Goal: Navigation & Orientation: Find specific page/section

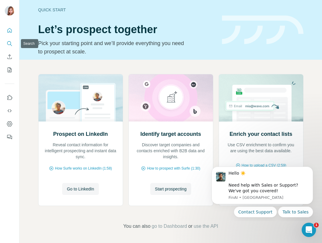
click at [11, 41] on button "Search" at bounding box center [10, 43] width 10 height 11
click at [8, 56] on icon "Enrich CSV" at bounding box center [10, 57] width 6 height 6
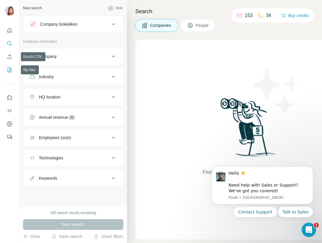
click at [9, 71] on icon "My lists" at bounding box center [10, 70] width 6 height 6
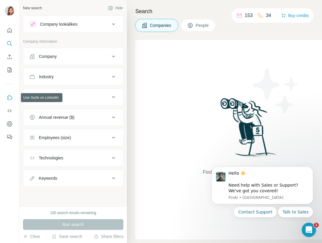
click at [8, 100] on icon "Use Surfe on LinkedIn" at bounding box center [10, 98] width 6 height 6
